Goal: Transaction & Acquisition: Book appointment/travel/reservation

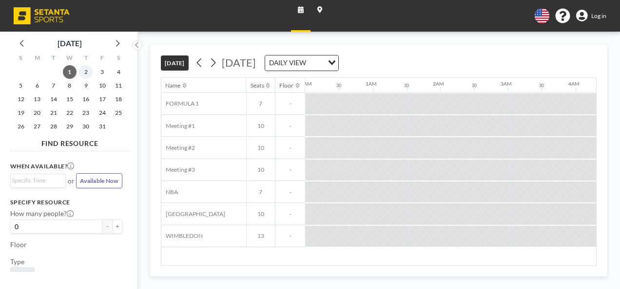
scroll to position [0, 1013]
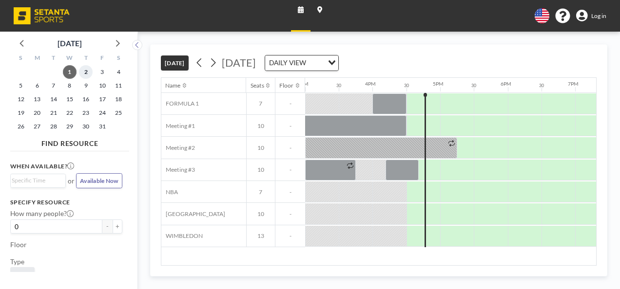
click at [81, 68] on span "2" at bounding box center [86, 72] width 14 height 14
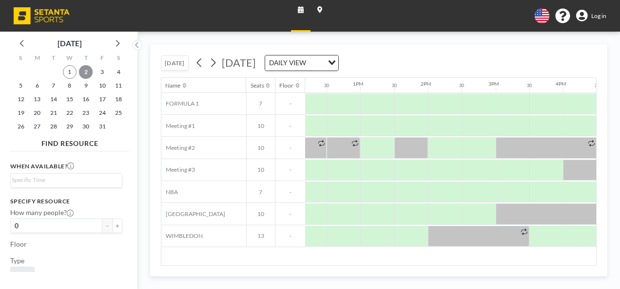
scroll to position [0, 818]
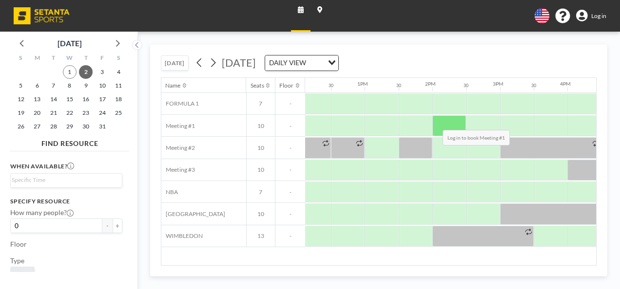
click at [435, 122] on div at bounding box center [449, 125] width 34 height 21
click at [596, 18] on span "Log in" at bounding box center [598, 15] width 15 height 7
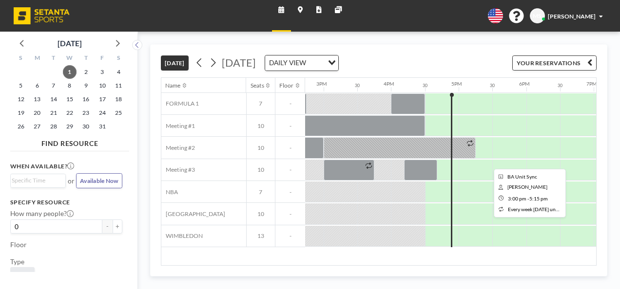
scroll to position [0, 1013]
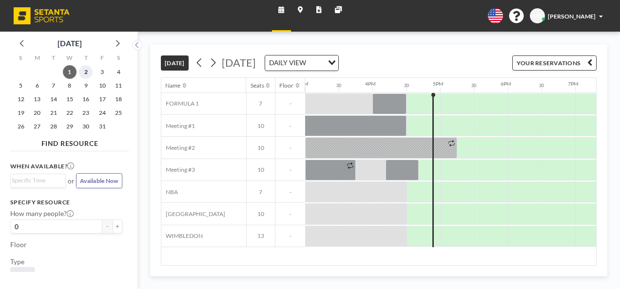
click at [85, 67] on span "2" at bounding box center [86, 72] width 14 height 14
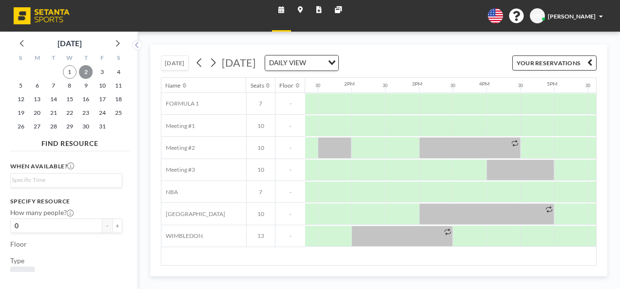
scroll to position [0, 871]
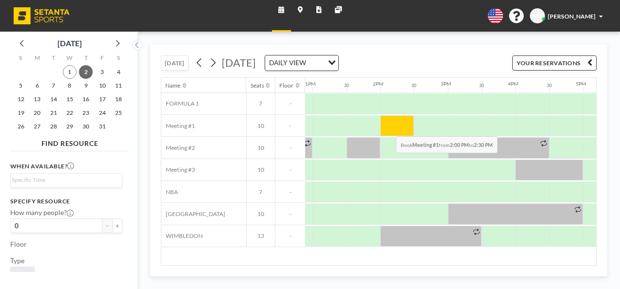
click at [388, 128] on div at bounding box center [397, 125] width 34 height 21
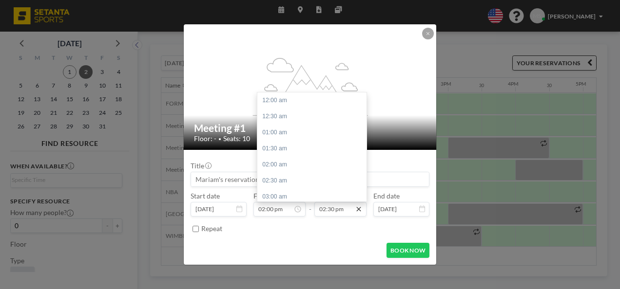
scroll to position [466, 0]
click at [285, 116] on div "03:00 pm" at bounding box center [314, 116] width 114 height 16
type input "03:00 pm"
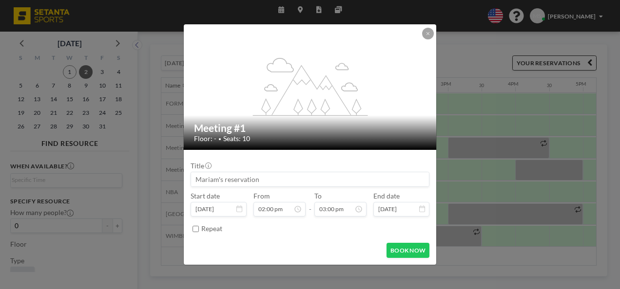
scroll to position [450, 0]
click at [393, 247] on button "BOOK NOW" at bounding box center [407, 250] width 43 height 15
